Goal: Navigation & Orientation: Find specific page/section

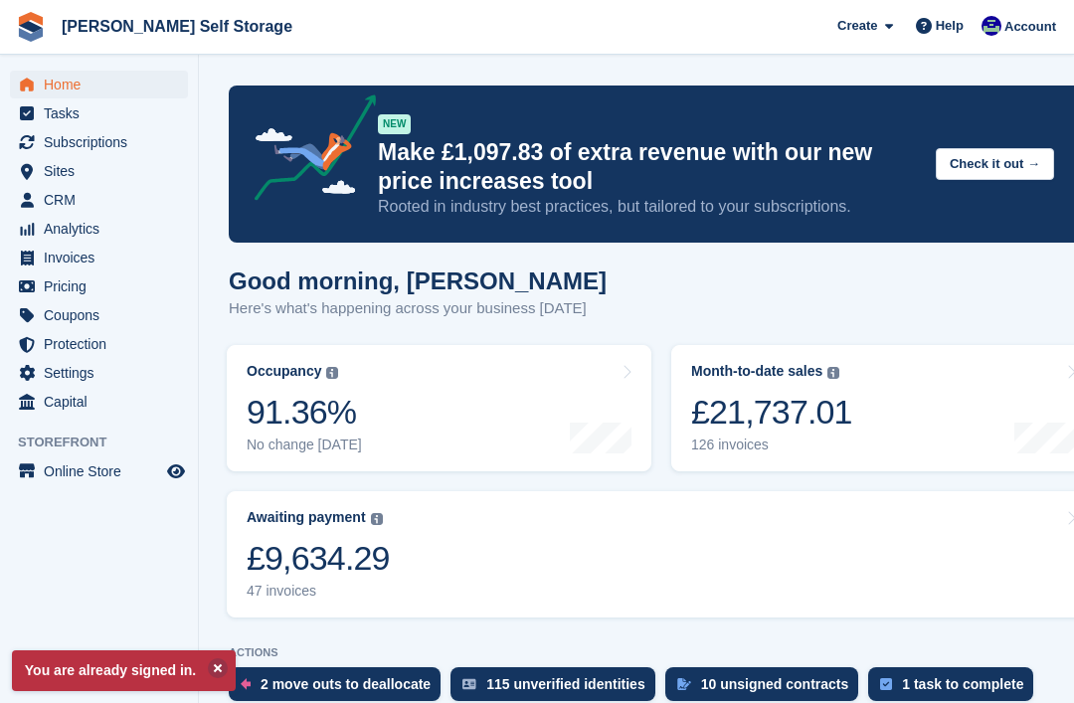
click at [62, 77] on span "Home" at bounding box center [103, 85] width 119 height 28
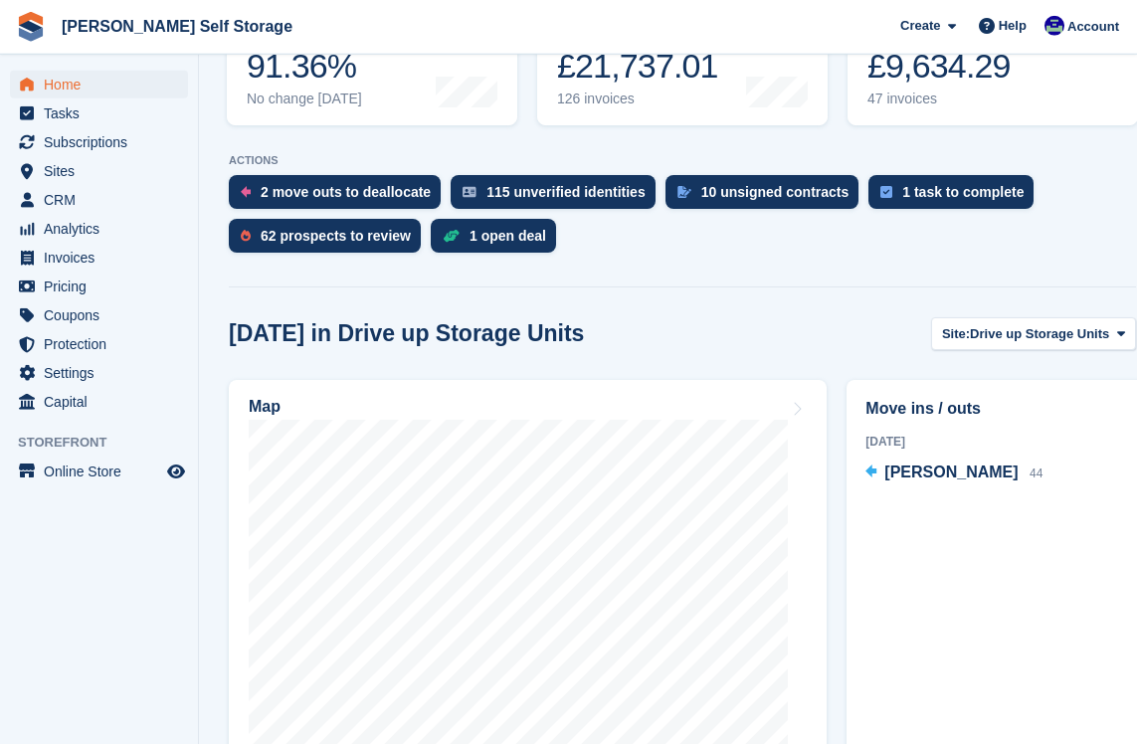
scroll to position [347, 0]
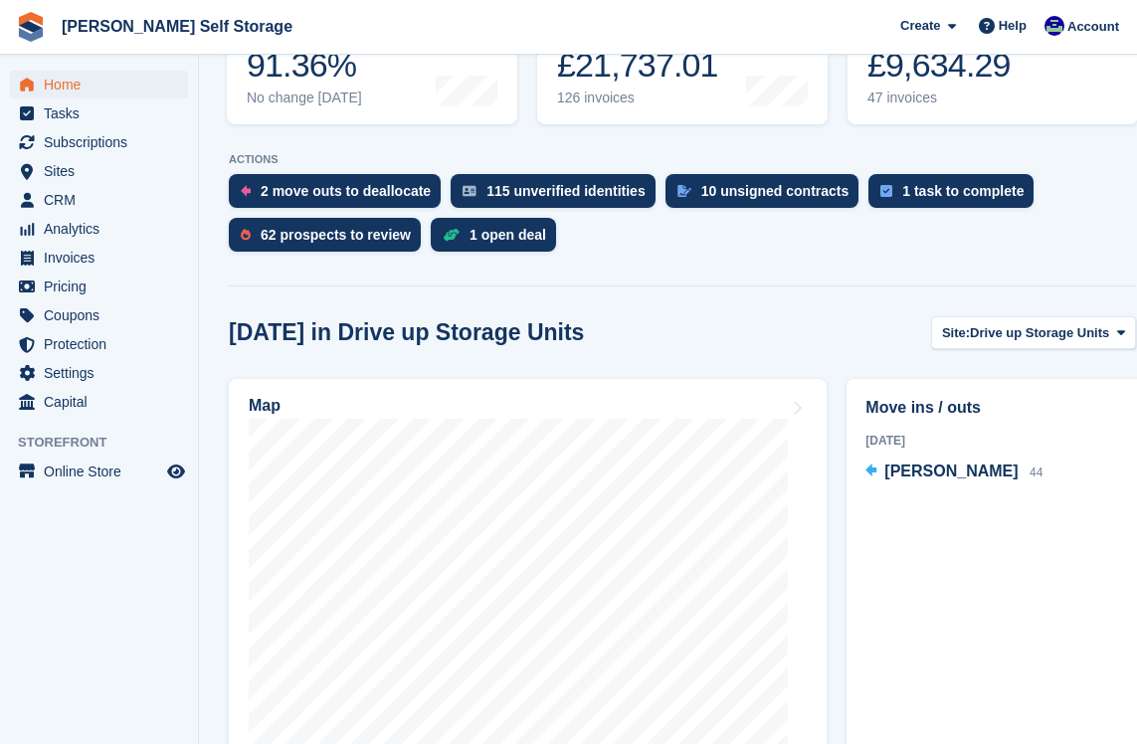
click at [283, 190] on div "2 move outs to deallocate" at bounding box center [346, 191] width 170 height 16
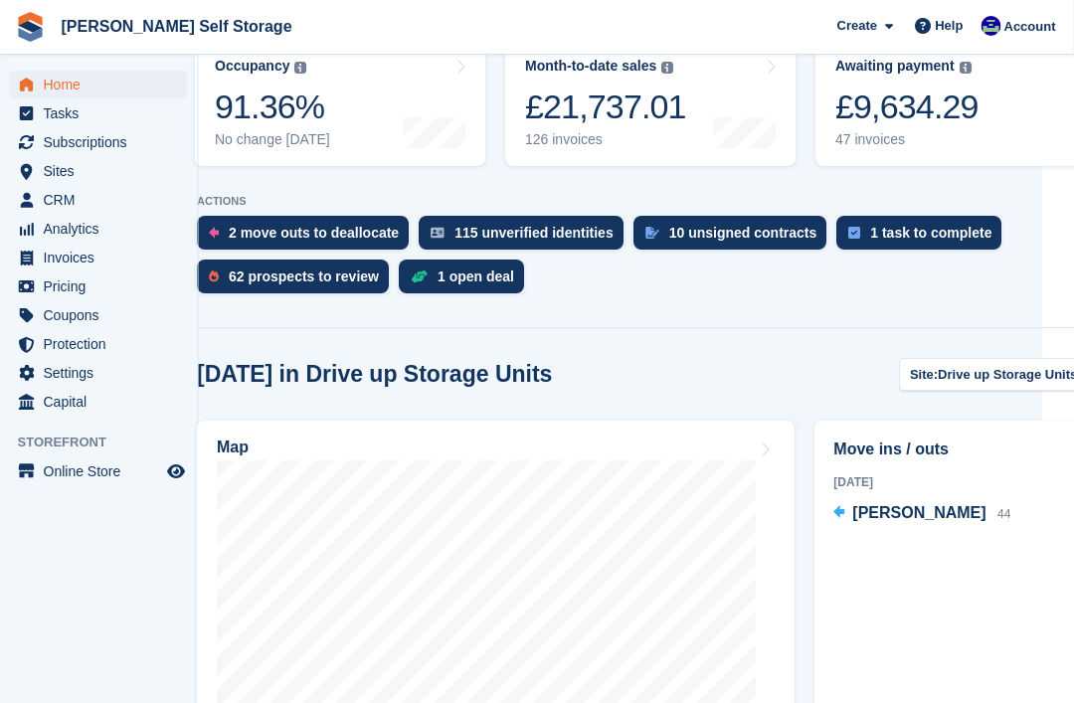
scroll to position [304, 31]
click at [77, 139] on span "Subscriptions" at bounding box center [103, 142] width 119 height 28
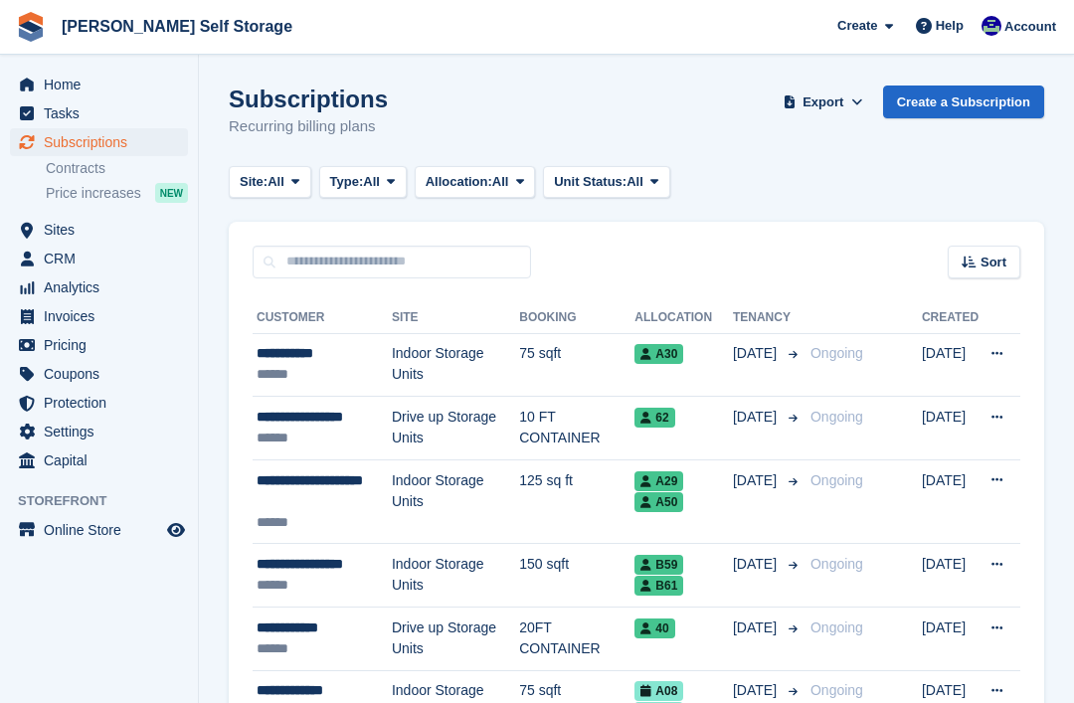
click at [651, 375] on td "A30" at bounding box center [684, 365] width 98 height 64
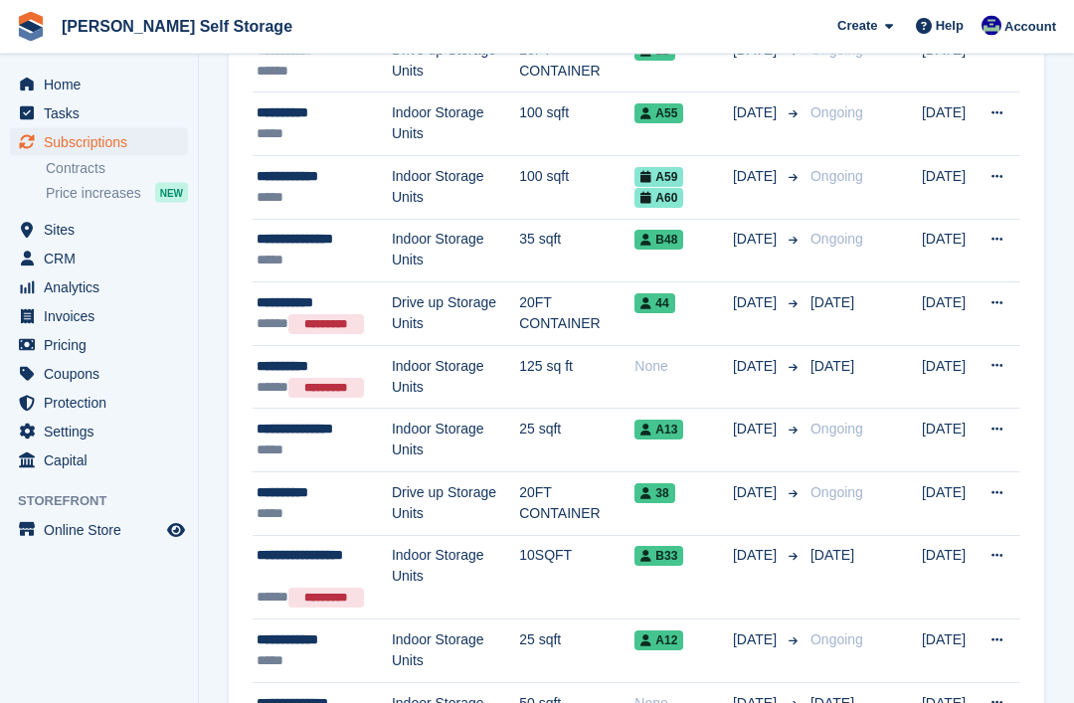
scroll to position [1085, 0]
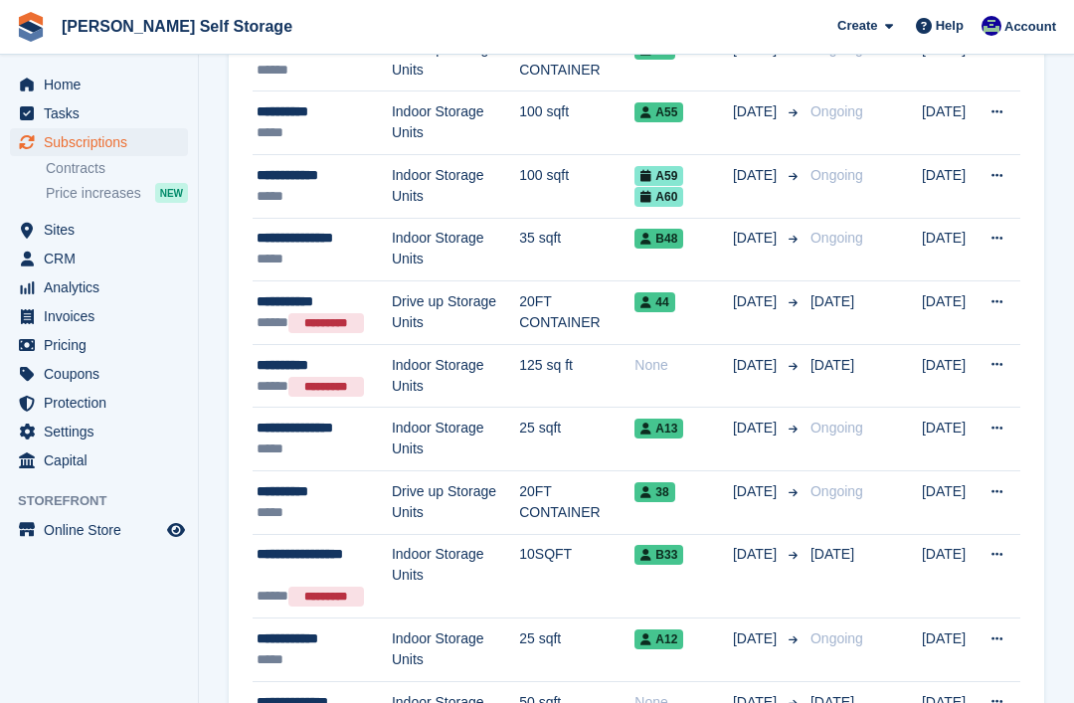
click at [64, 291] on span "Analytics" at bounding box center [103, 288] width 119 height 28
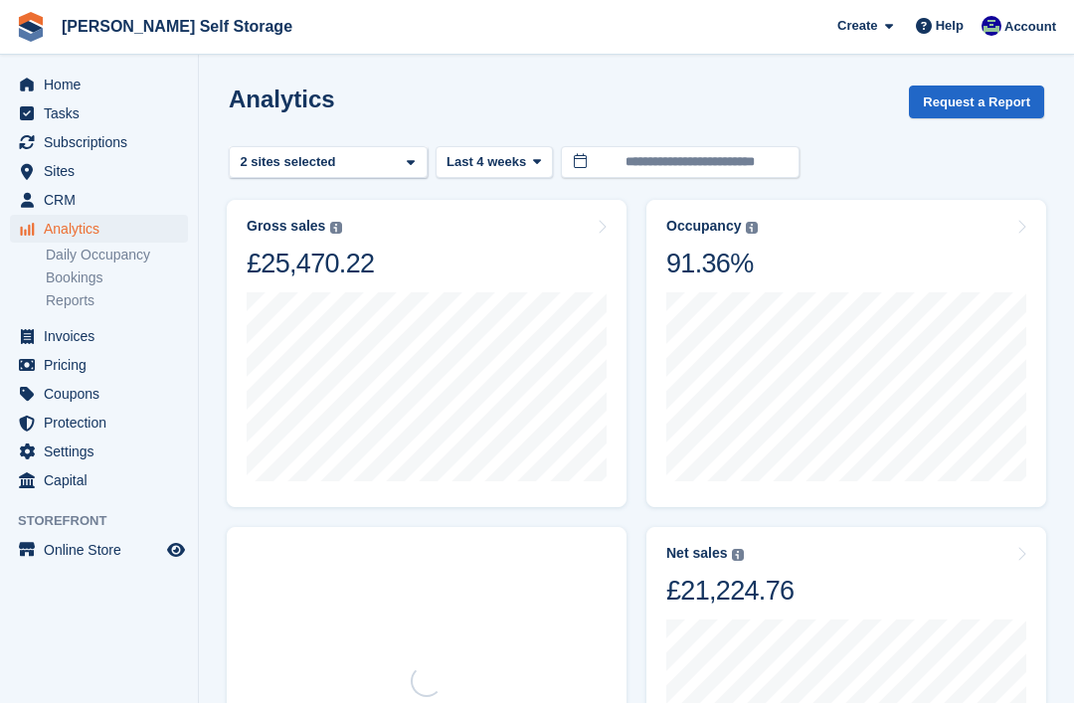
click at [71, 256] on link "Daily Occupancy" at bounding box center [117, 255] width 142 height 19
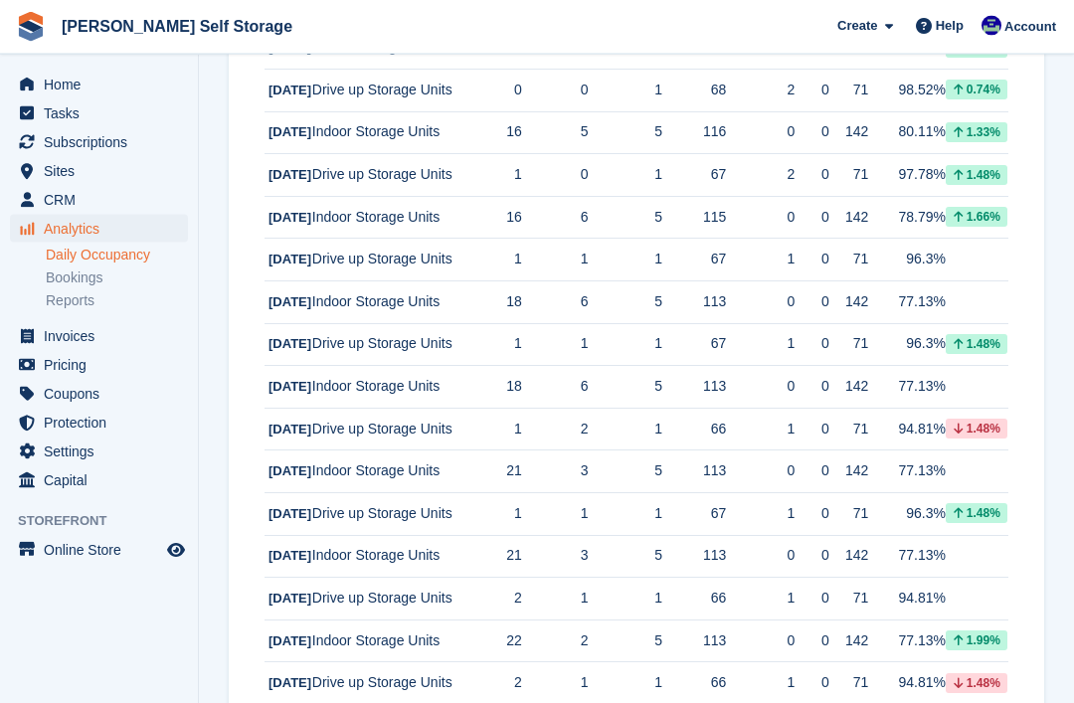
scroll to position [546, 0]
